Goal: Task Accomplishment & Management: Manage account settings

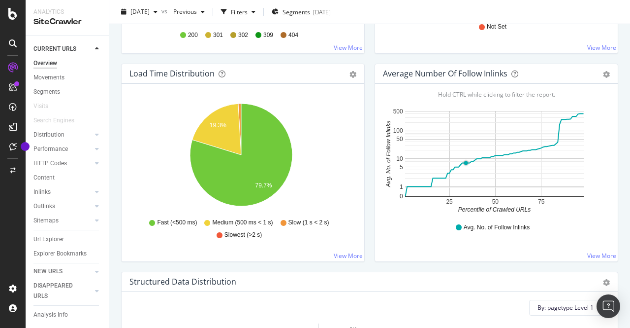
scroll to position [362, 0]
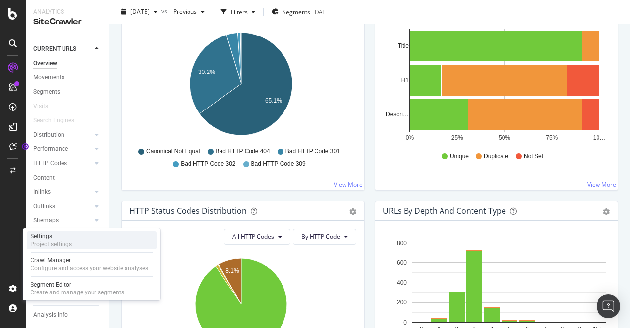
click at [53, 238] on div "Settings" at bounding box center [51, 236] width 41 height 8
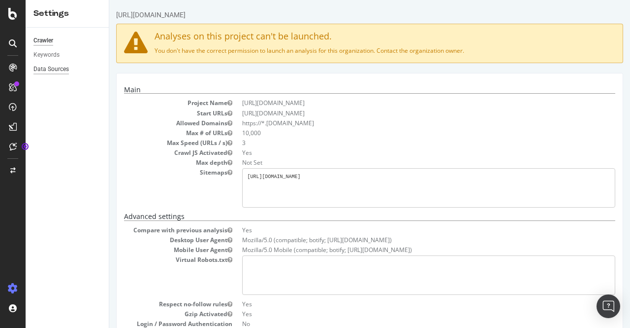
click at [55, 68] on div "Data Sources" at bounding box center [50, 69] width 35 height 10
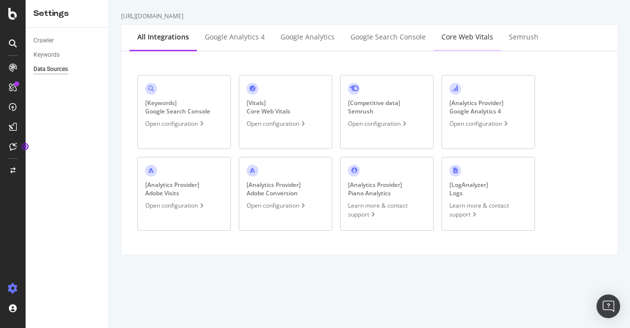
click at [450, 38] on div "Core Web Vitals" at bounding box center [468, 37] width 52 height 10
